Goal: Information Seeking & Learning: Learn about a topic

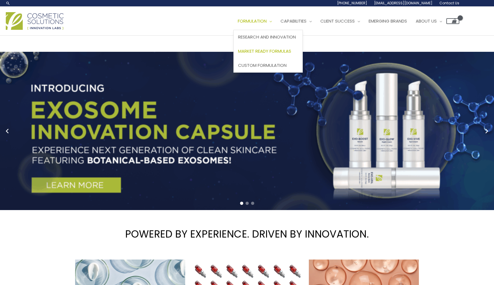
click at [288, 53] on span "Market Ready Formulas" at bounding box center [264, 51] width 53 height 6
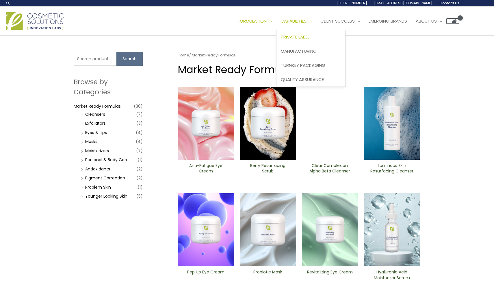
click at [309, 34] on span "Private Label" at bounding box center [295, 37] width 29 height 6
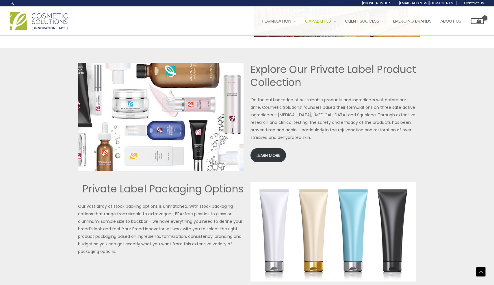
scroll to position [1212, 0]
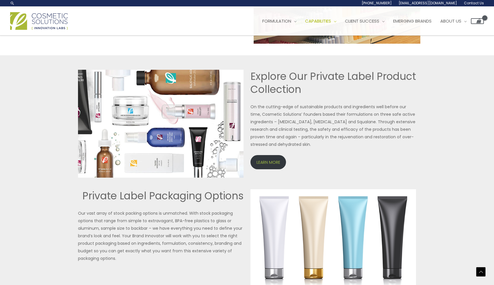
click at [279, 164] on link "LEARN MORE" at bounding box center [269, 162] width 36 height 14
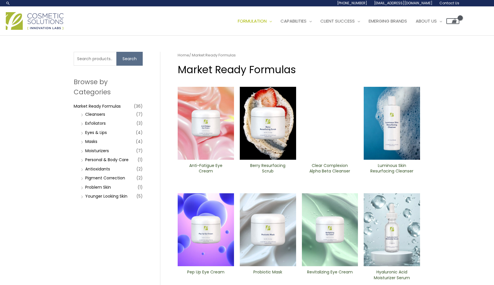
click at [455, 57] on div "Search for: Search Browse by Categories Market Ready Formulas (36) Cleansers (7…" at bounding box center [247, 238] width 494 height 404
